Goal: Transaction & Acquisition: Purchase product/service

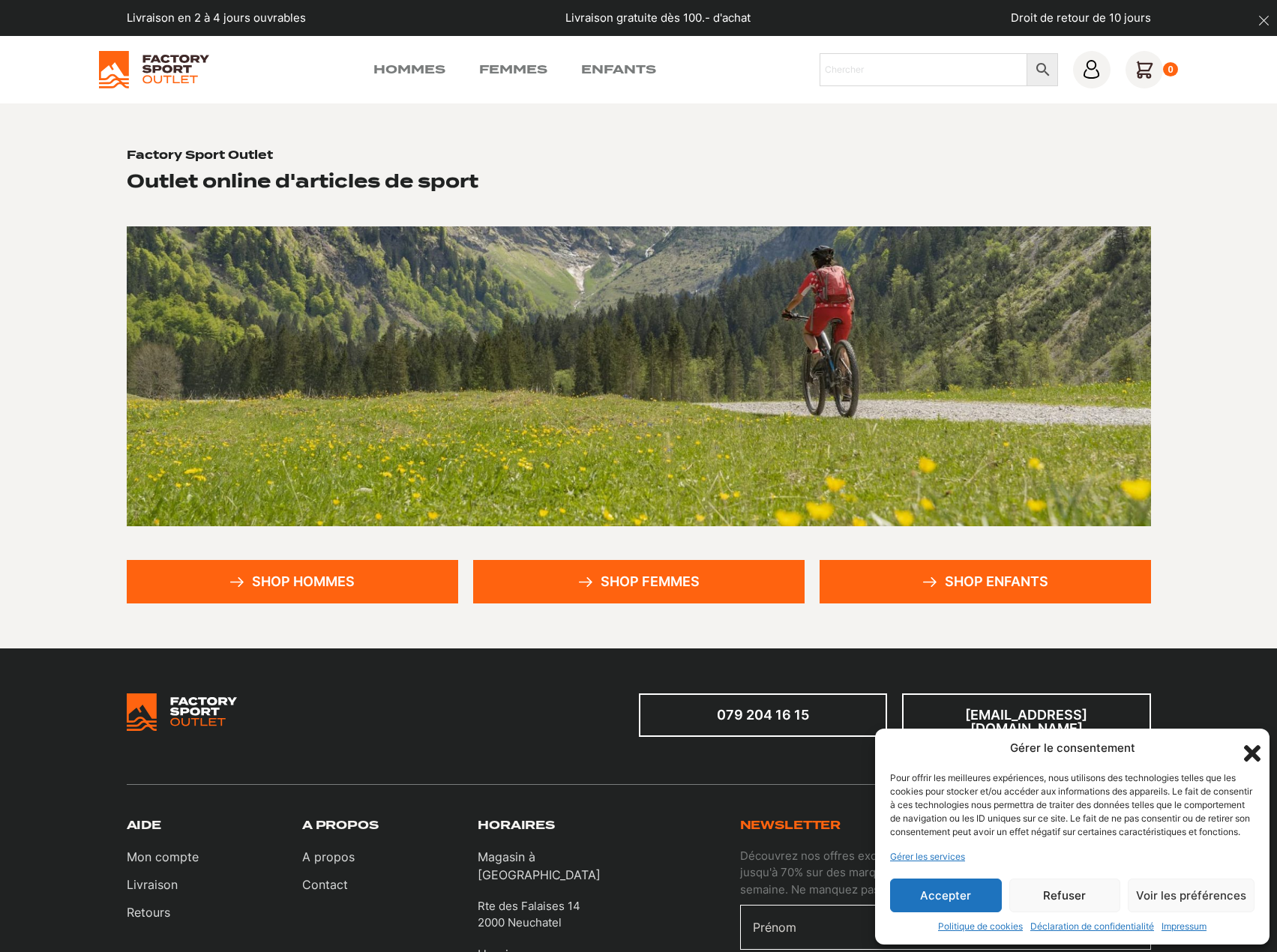
click at [329, 572] on link "Shop hommes" at bounding box center [293, 581] width 332 height 43
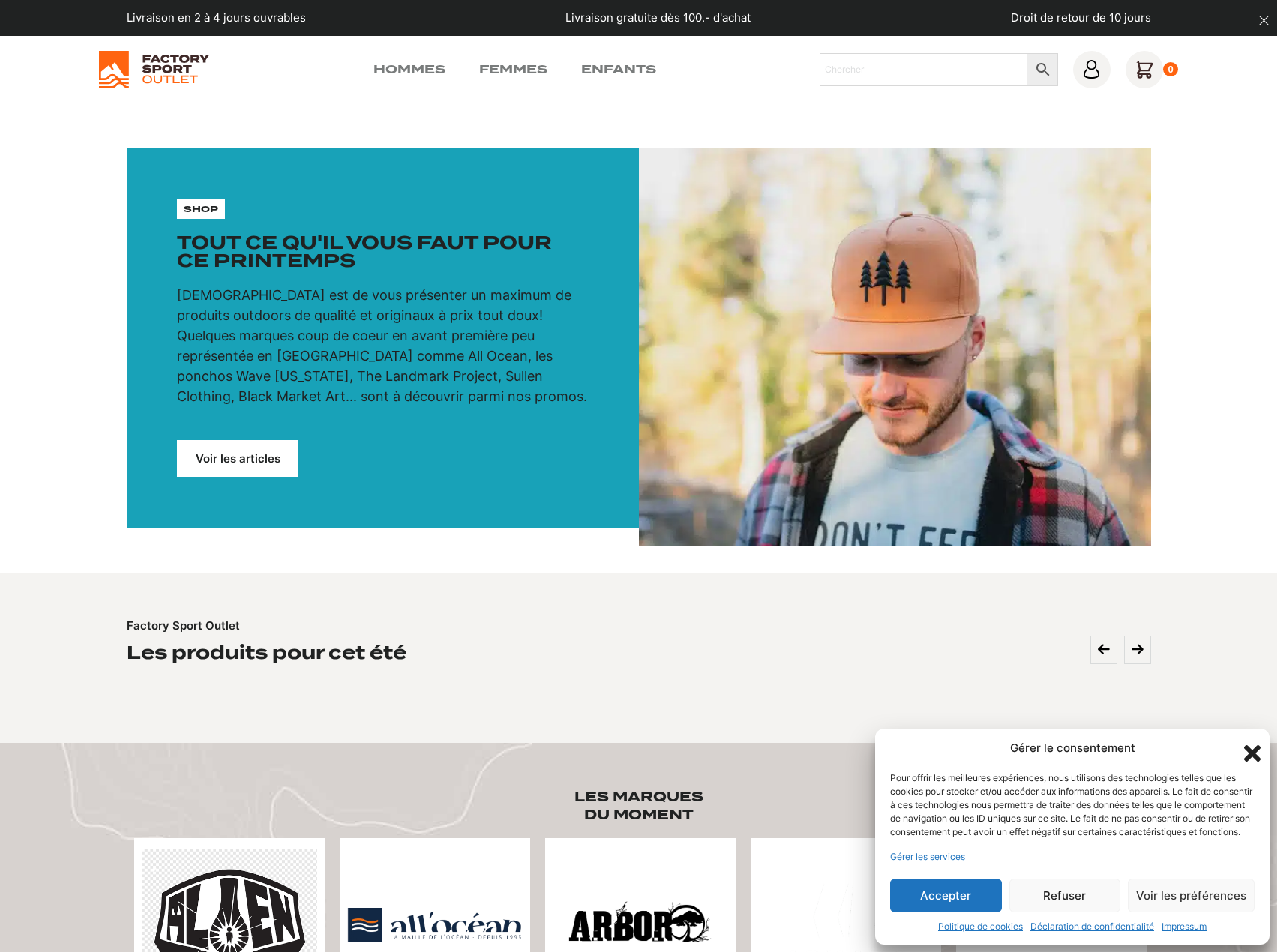
click at [1249, 746] on icon "Fermer la boîte de dialogue" at bounding box center [1252, 753] width 16 height 16
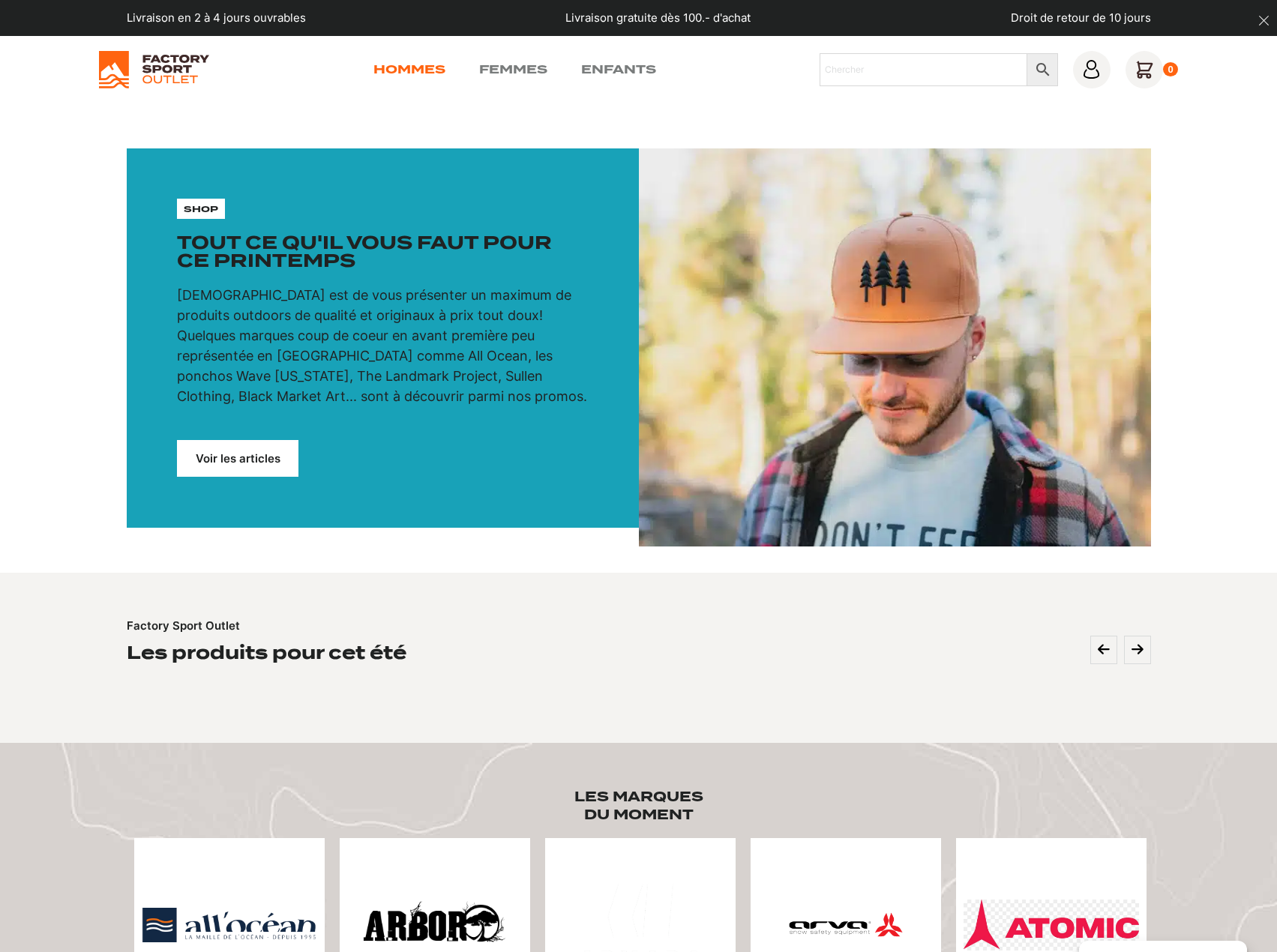
click at [410, 65] on link "Hommes" at bounding box center [409, 69] width 72 height 18
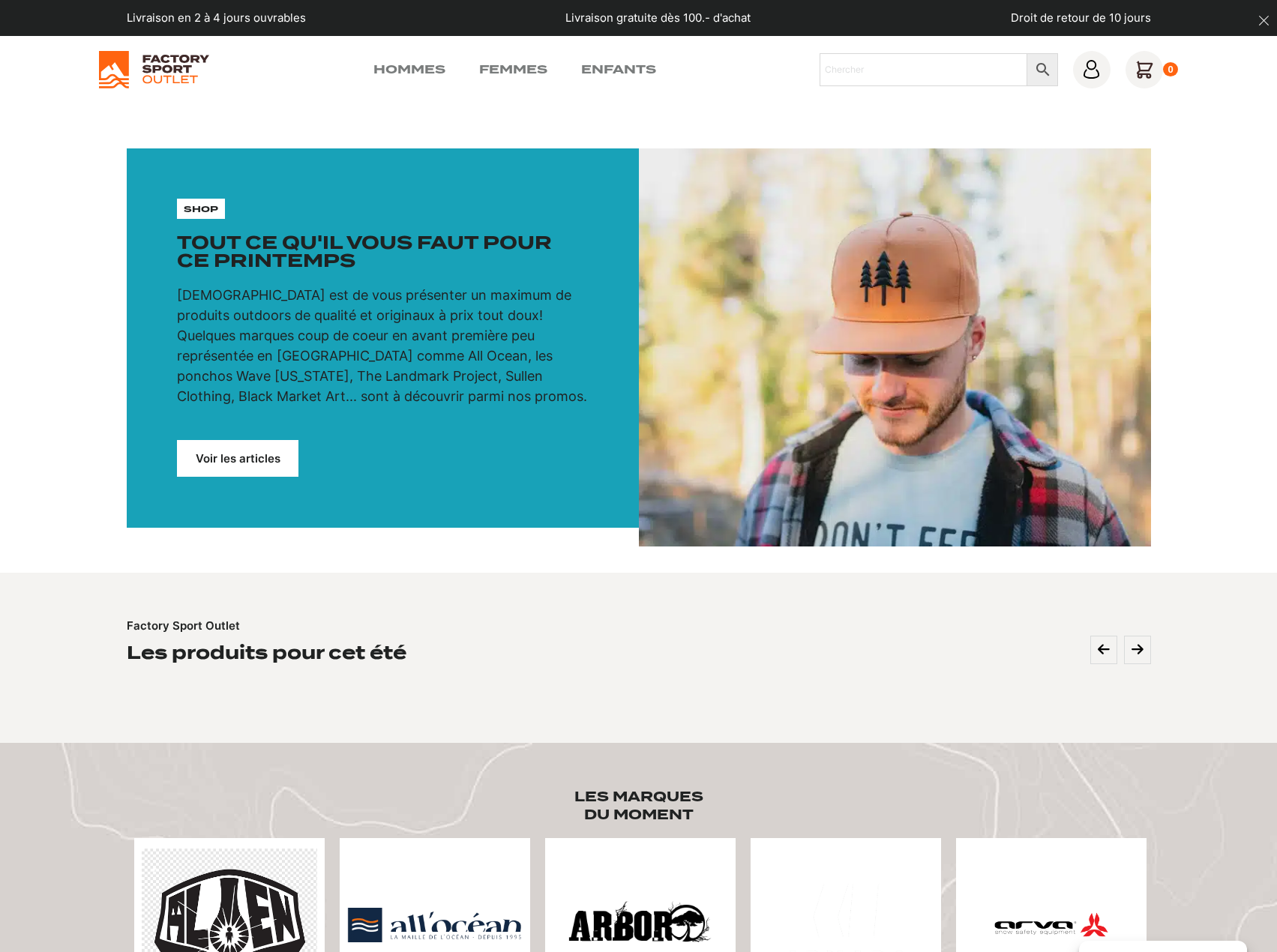
click at [250, 462] on link "Voir les articles" at bounding box center [238, 458] width 122 height 37
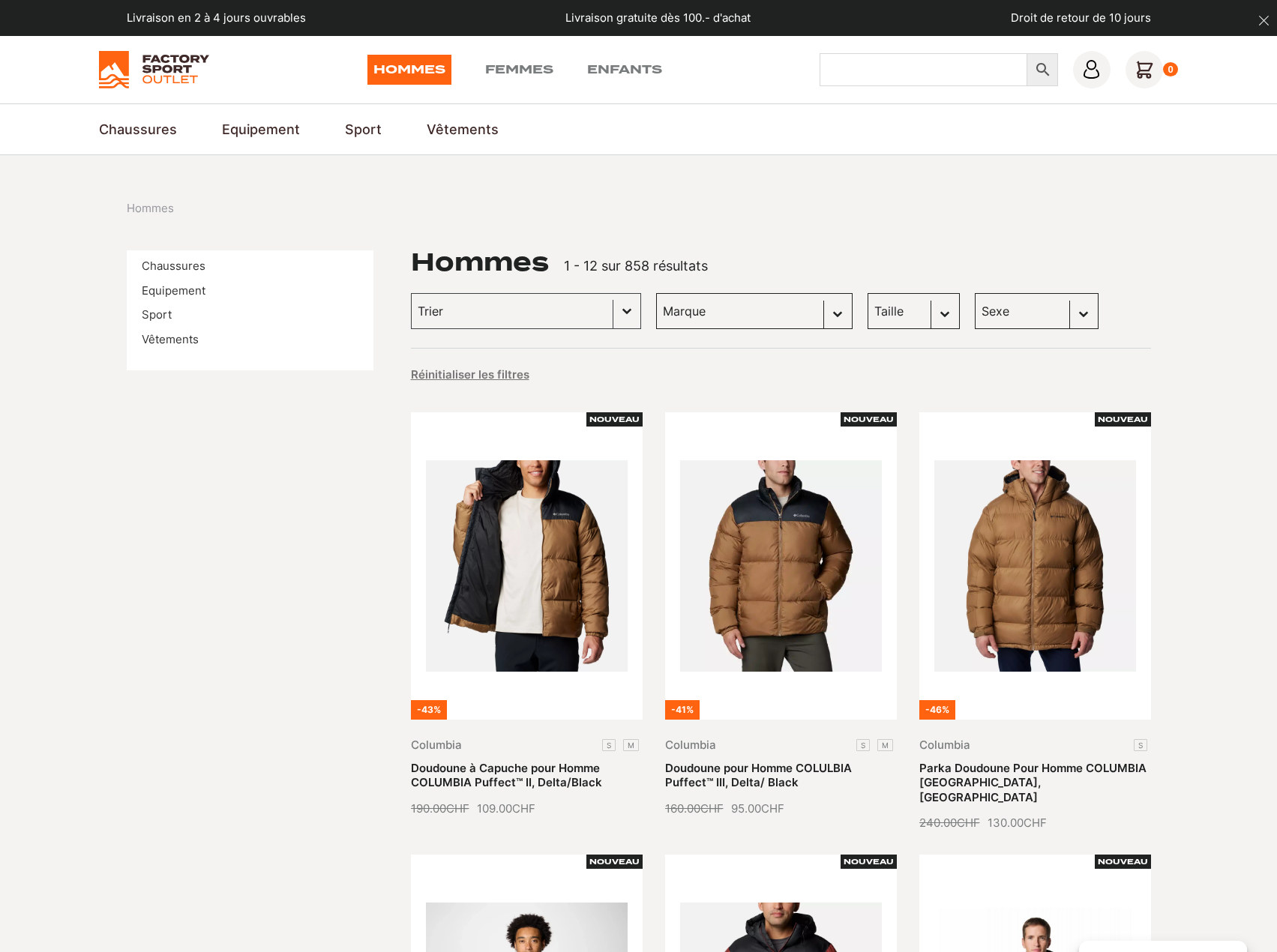
click at [886, 76] on input "Chercher" at bounding box center [923, 70] width 207 height 33
type input "peaux"
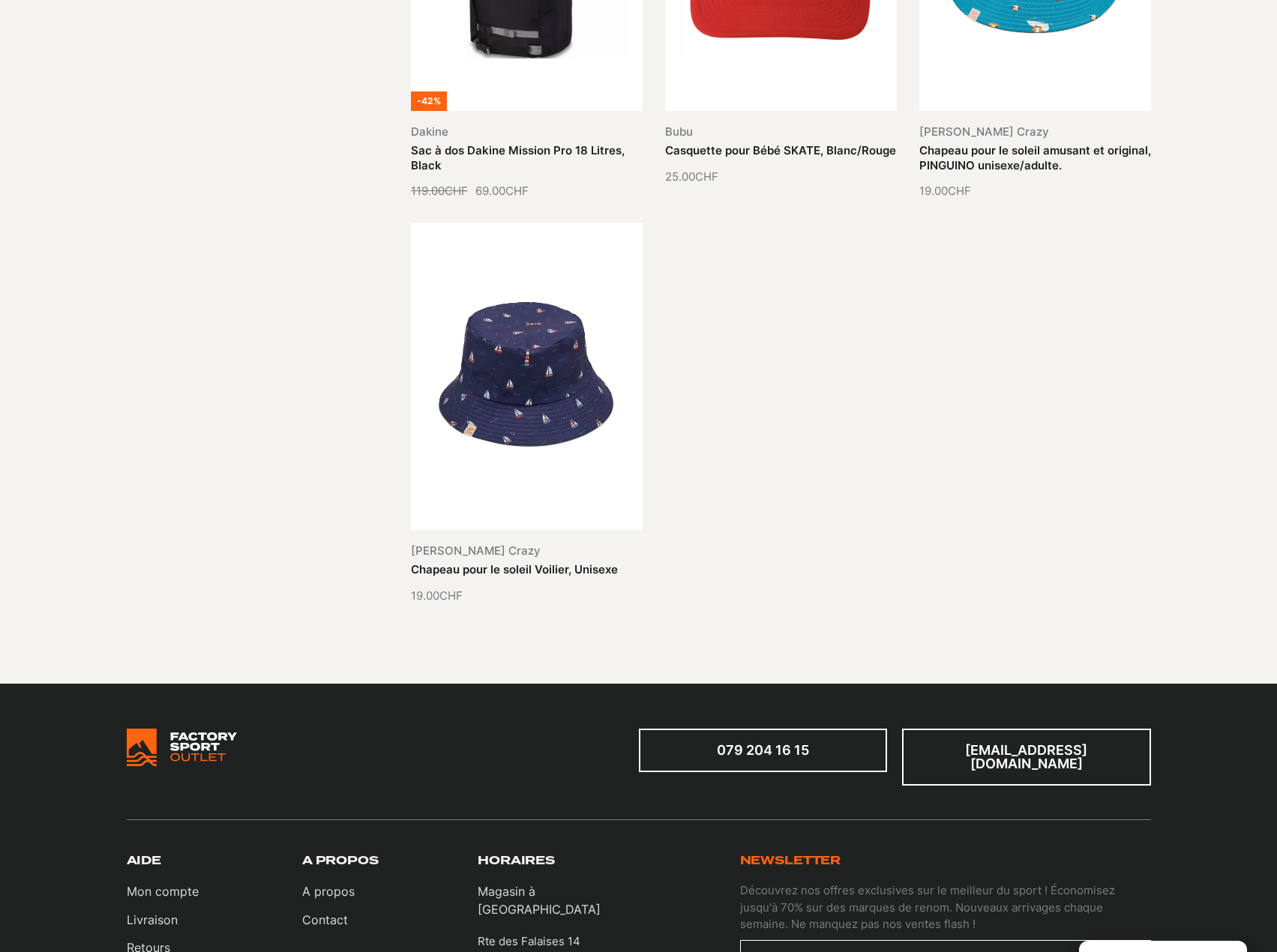
scroll to position [1425, 0]
